Goal: Find specific page/section: Find specific page/section

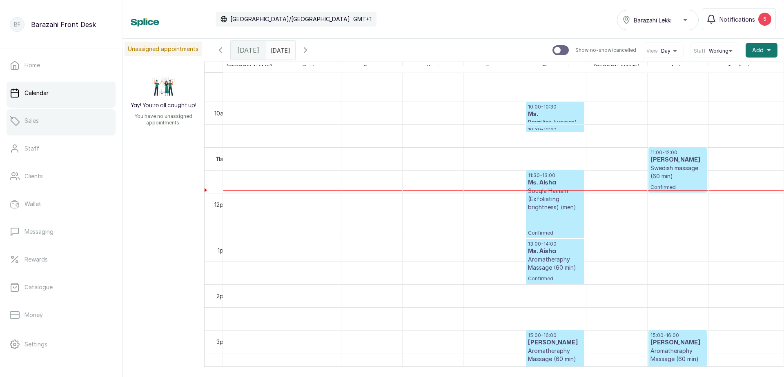
click at [44, 125] on link "Sales" at bounding box center [61, 120] width 109 height 23
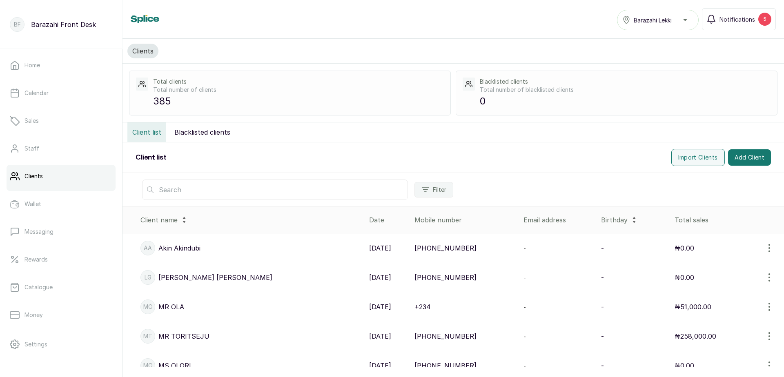
click at [193, 190] on input "text" at bounding box center [275, 190] width 266 height 20
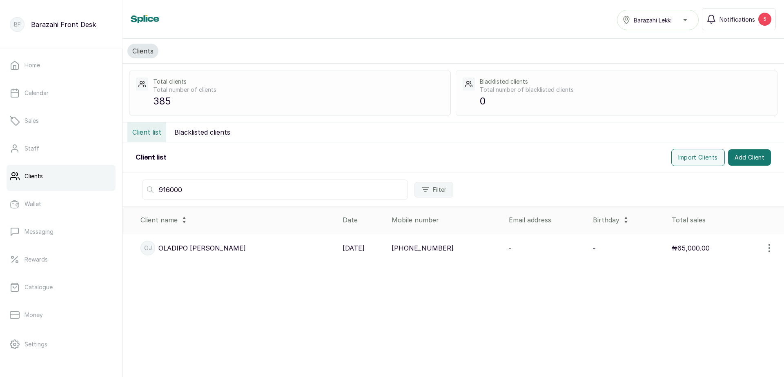
type input "916000"
click at [535, 273] on div at bounding box center [452, 269] width 661 height 13
click at [42, 91] on p "Calendar" at bounding box center [36, 93] width 24 height 8
